Goal: Task Accomplishment & Management: Manage account settings

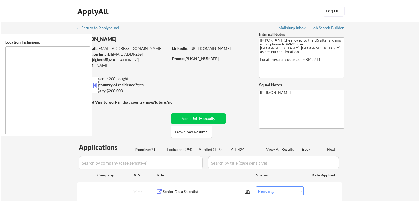
select select ""pending""
type textarea "[GEOGRAPHIC_DATA], [GEOGRAPHIC_DATA] [GEOGRAPHIC_DATA], [GEOGRAPHIC_DATA] [GEOG…"
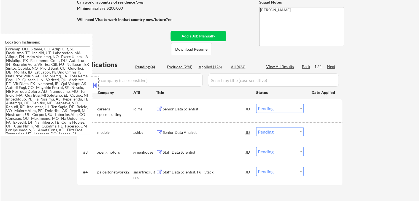
scroll to position [110, 0]
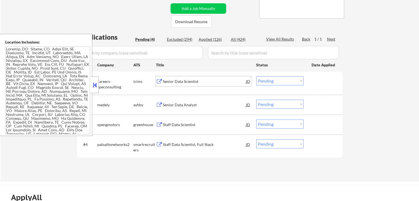
click at [192, 81] on div "Senior Data Scientist" at bounding box center [204, 82] width 83 height 6
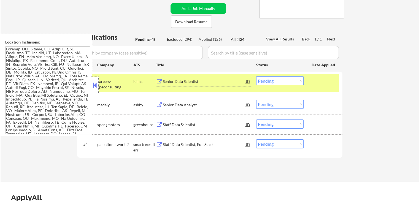
click at [199, 108] on div "Senior Data Analyst" at bounding box center [204, 105] width 83 height 10
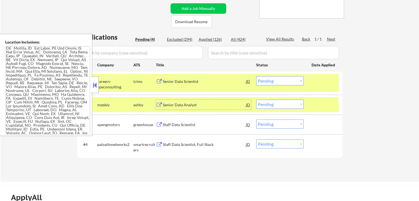
scroll to position [41, 0]
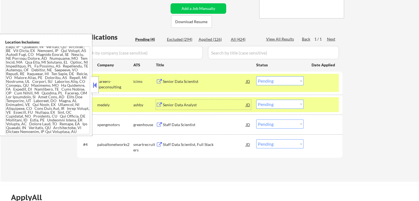
click at [278, 81] on select "Choose an option... Pending Applied Excluded (Questions) Excluded (Expired) Exc…" at bounding box center [279, 80] width 47 height 9
click at [256, 76] on select "Choose an option... Pending Applied Excluded (Questions) Excluded (Expired) Exc…" at bounding box center [279, 80] width 47 height 9
click at [210, 124] on div "Staff Data Scientist" at bounding box center [204, 125] width 83 height 6
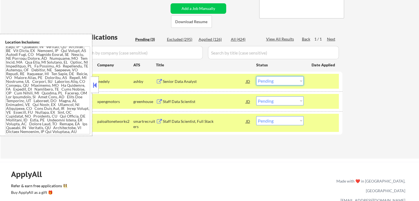
drag, startPoint x: 268, startPoint y: 81, endPoint x: 271, endPoint y: 85, distance: 5.3
click at [268, 81] on select "Choose an option... Pending Applied Excluded (Questions) Excluded (Expired) Exc…" at bounding box center [279, 80] width 47 height 9
click at [256, 76] on select "Choose an option... Pending Applied Excluded (Questions) Excluded (Expired) Exc…" at bounding box center [279, 80] width 47 height 9
click at [223, 123] on div "Staff Data Scientist, Full Stack" at bounding box center [204, 122] width 83 height 6
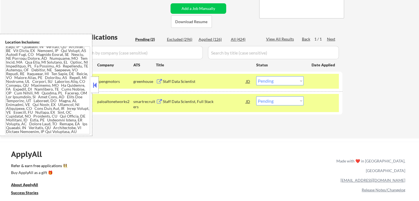
scroll to position [0, 0]
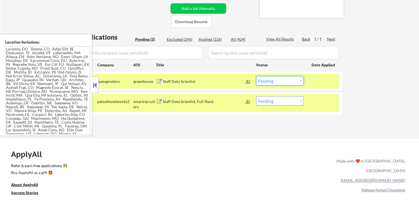
drag, startPoint x: 277, startPoint y: 82, endPoint x: 276, endPoint y: 85, distance: 3.1
click at [277, 82] on select "Choose an option... Pending Applied Excluded (Questions) Excluded (Expired) Exc…" at bounding box center [279, 80] width 47 height 9
click at [256, 76] on select "Choose an option... Pending Applied Excluded (Questions) Excluded (Expired) Exc…" at bounding box center [279, 80] width 47 height 9
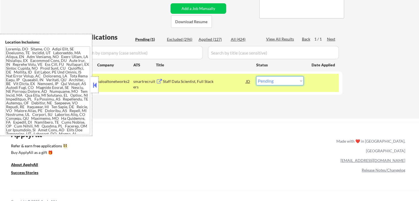
click at [271, 82] on select "Choose an option... Pending Applied Excluded (Questions) Excluded (Expired) Exc…" at bounding box center [279, 80] width 47 height 9
select select ""applied""
click at [256, 76] on select "Choose an option... Pending Applied Excluded (Questions) Excluded (Expired) Exc…" at bounding box center [279, 80] width 47 height 9
